Goal: Task Accomplishment & Management: Use online tool/utility

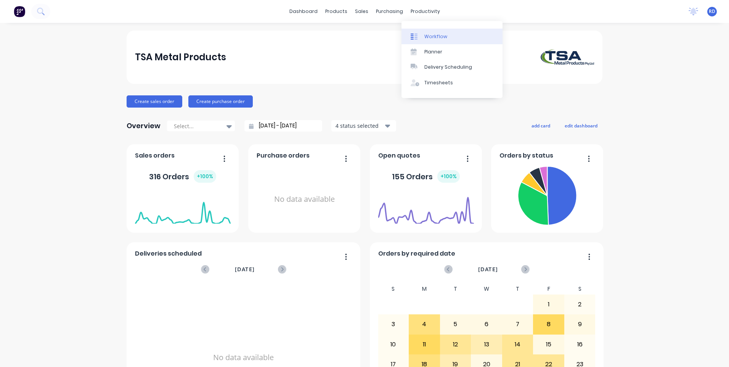
click at [437, 35] on div "Workflow" at bounding box center [435, 36] width 23 height 7
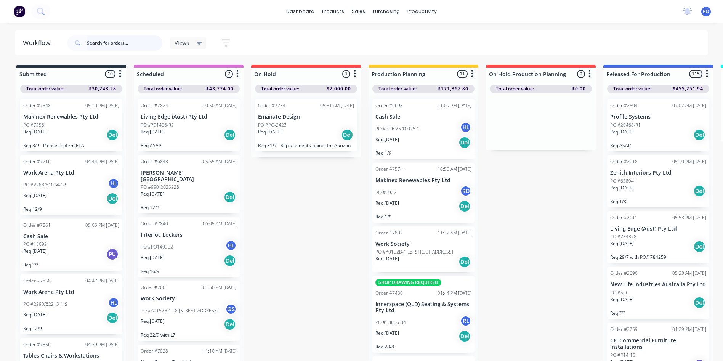
click at [108, 42] on input "text" at bounding box center [124, 42] width 75 height 15
type input "98307"
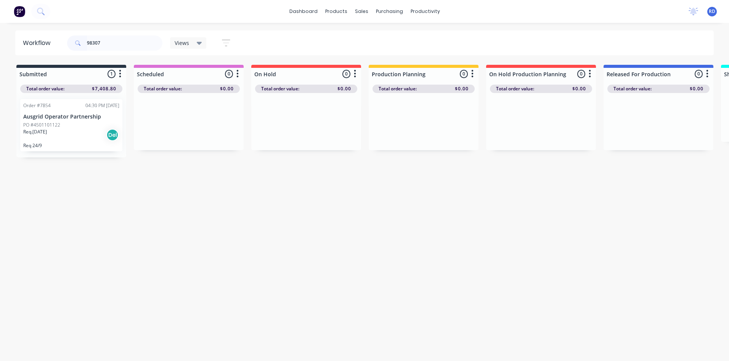
click at [77, 130] on div "Req. [DATE] Del" at bounding box center [71, 134] width 96 height 13
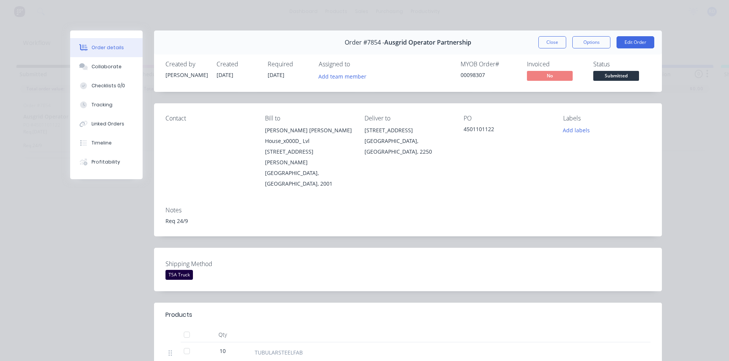
drag, startPoint x: 550, startPoint y: 45, endPoint x: 546, endPoint y: 45, distance: 4.2
click at [551, 45] on button "Close" at bounding box center [552, 42] width 28 height 12
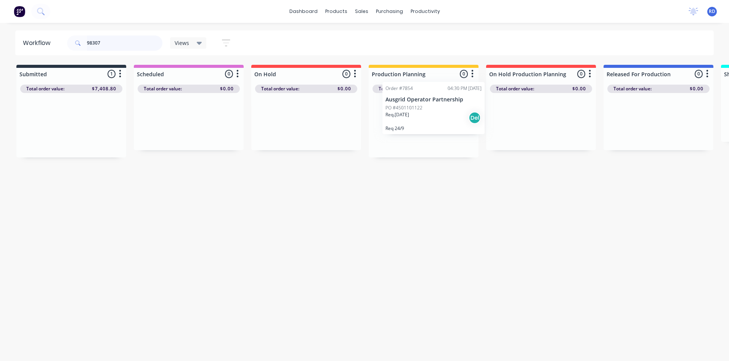
drag, startPoint x: 65, startPoint y: 120, endPoint x: 429, endPoint y: 103, distance: 364.5
click at [429, 103] on div "Submitted 1 Sort By Created date Required date Order number Customer name Most …" at bounding box center [740, 111] width 1493 height 93
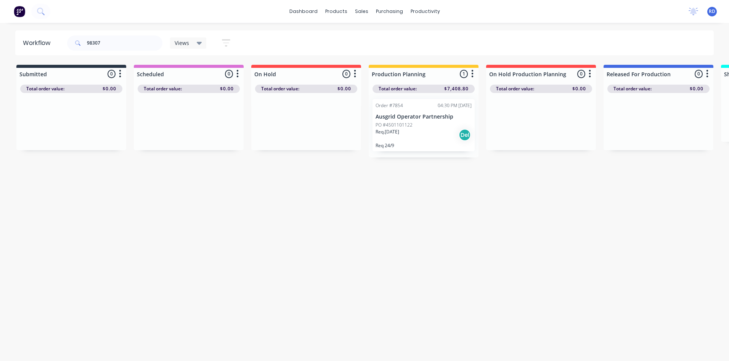
click at [421, 116] on p "Ausgrid Operator Partnership" at bounding box center [424, 117] width 96 height 6
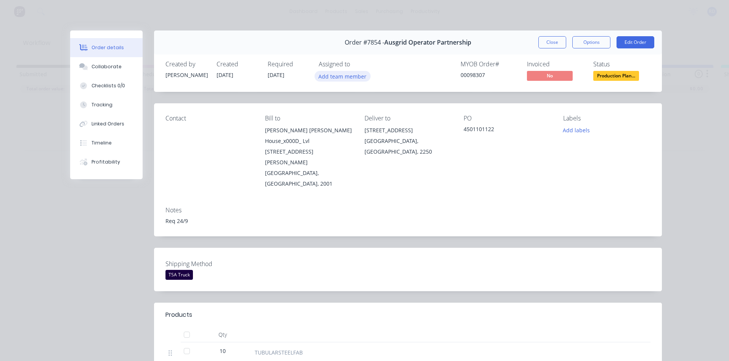
click at [355, 79] on button "Add team member" at bounding box center [343, 76] width 56 height 10
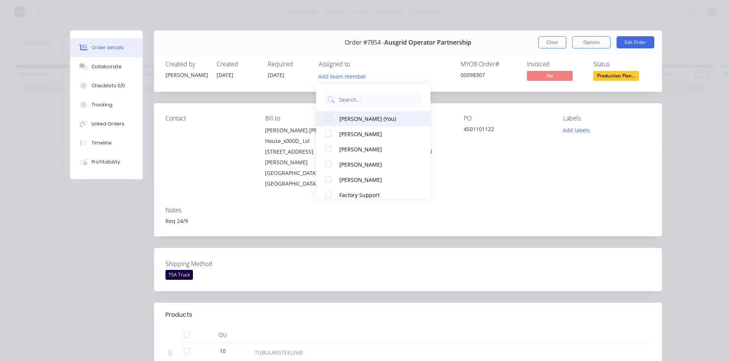
click at [349, 122] on div "[PERSON_NAME] (You)" at bounding box center [377, 119] width 76 height 8
click at [502, 207] on div "Notes" at bounding box center [407, 210] width 485 height 7
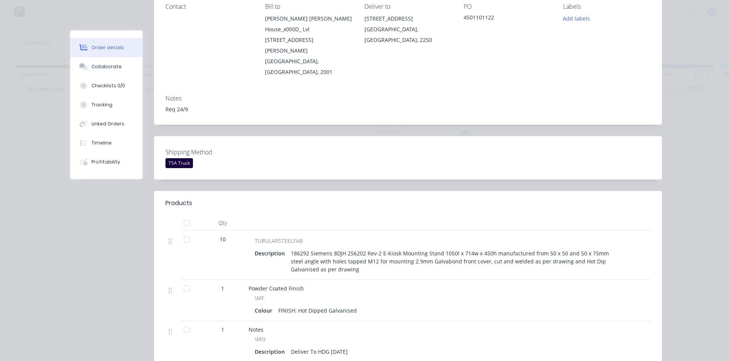
scroll to position [152, 0]
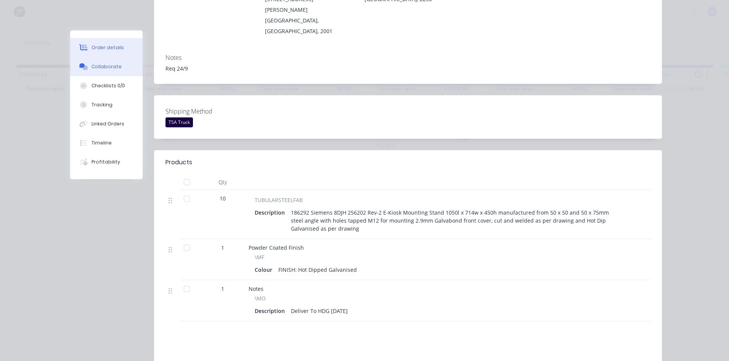
click at [107, 68] on div "Collaborate" at bounding box center [106, 66] width 30 height 7
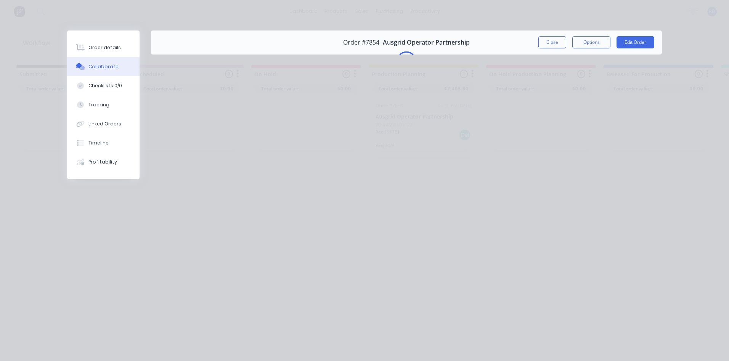
scroll to position [0, 0]
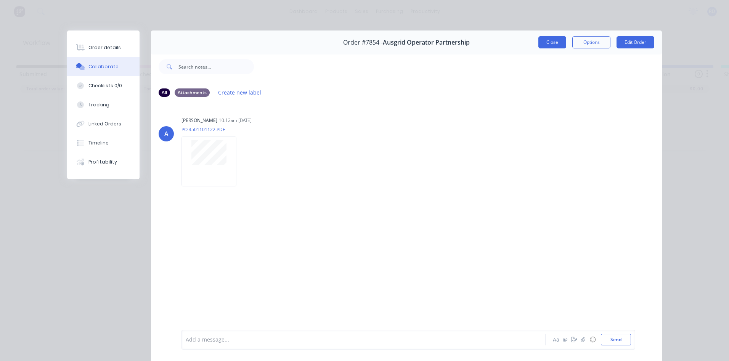
click at [554, 40] on button "Close" at bounding box center [552, 42] width 28 height 12
